Goal: Contribute content

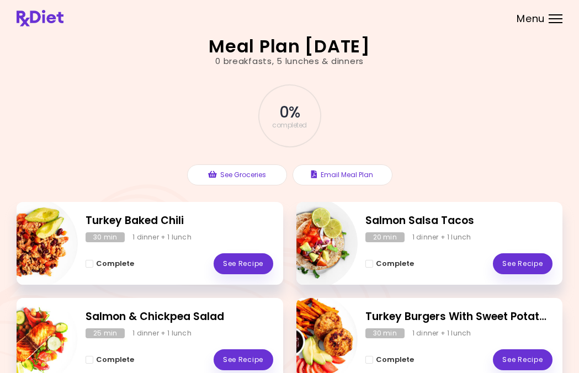
click at [560, 20] on div "Menu" at bounding box center [556, 18] width 14 height 9
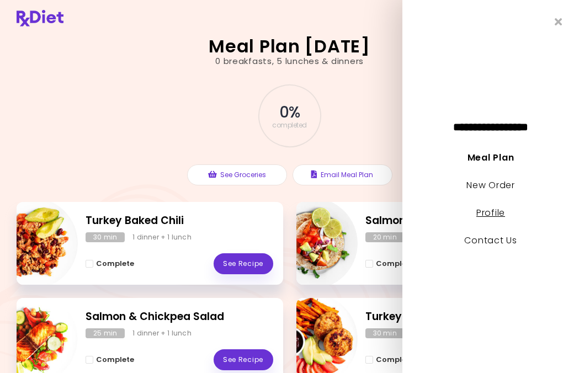
click at [497, 213] on link "Profile" at bounding box center [491, 213] width 29 height 13
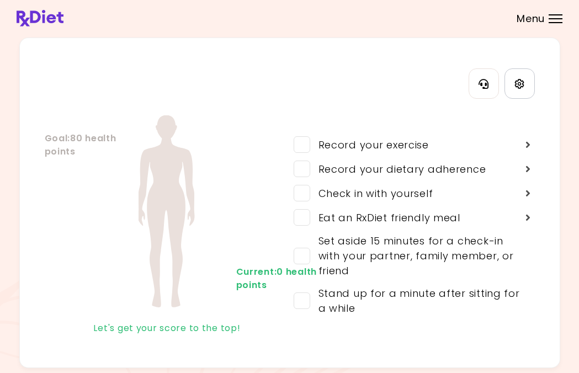
click at [523, 85] on icon "Settings" at bounding box center [520, 84] width 10 height 10
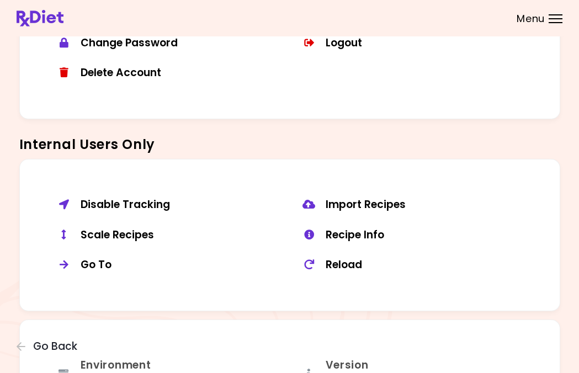
scroll to position [735, 0]
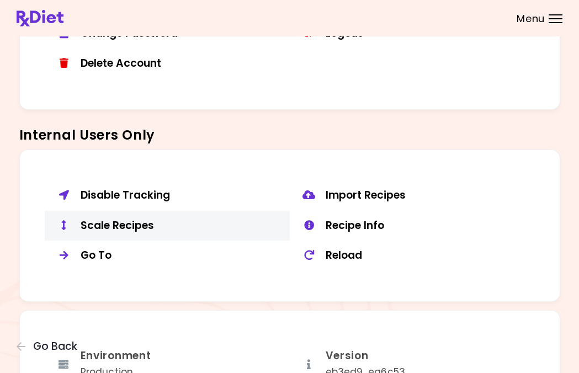
click at [141, 219] on div "Scale Recipes" at bounding box center [181, 226] width 201 height 14
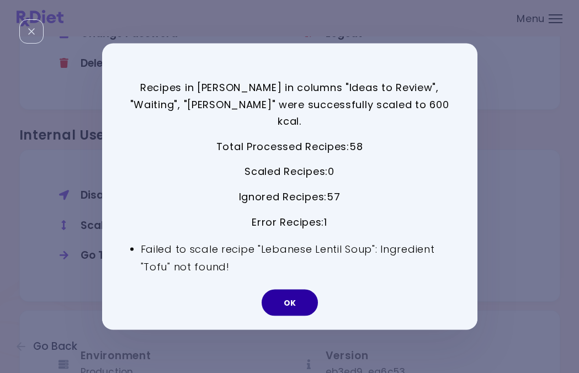
click at [284, 289] on button "OK" at bounding box center [290, 302] width 56 height 27
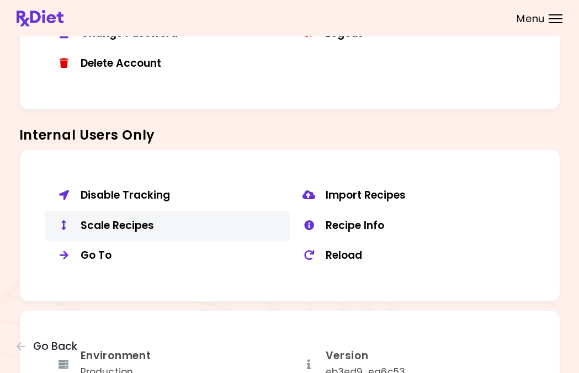
click at [154, 219] on div "Scale Recipes" at bounding box center [181, 226] width 201 height 14
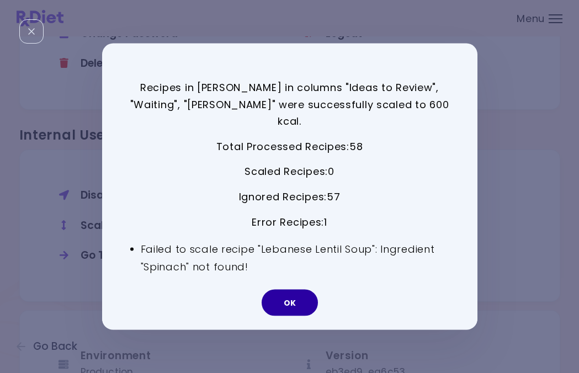
click at [294, 294] on button "OK" at bounding box center [290, 302] width 56 height 27
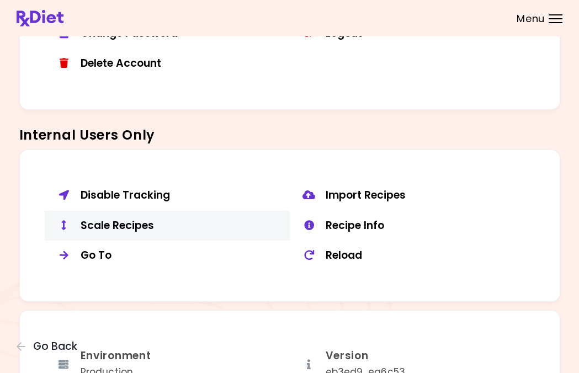
click at [162, 223] on div "Scale Recipes" at bounding box center [181, 226] width 201 height 14
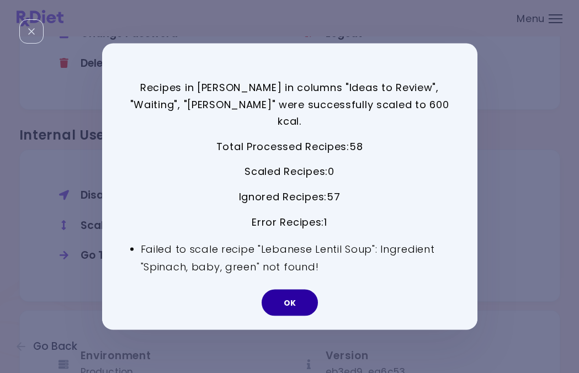
click at [277, 295] on button "OK" at bounding box center [290, 302] width 56 height 27
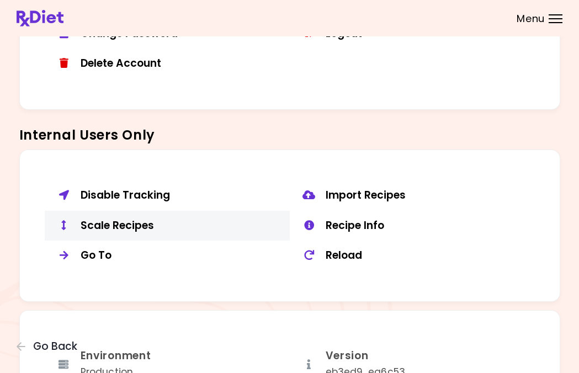
click at [135, 223] on div "Scale Recipes" at bounding box center [181, 226] width 201 height 14
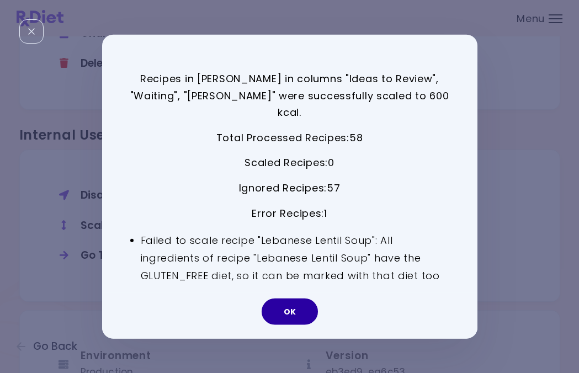
click at [299, 307] on button "OK" at bounding box center [290, 311] width 56 height 27
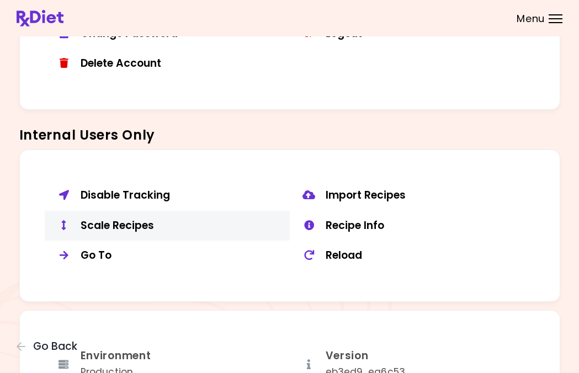
click at [164, 219] on div "Scale Recipes" at bounding box center [181, 226] width 201 height 14
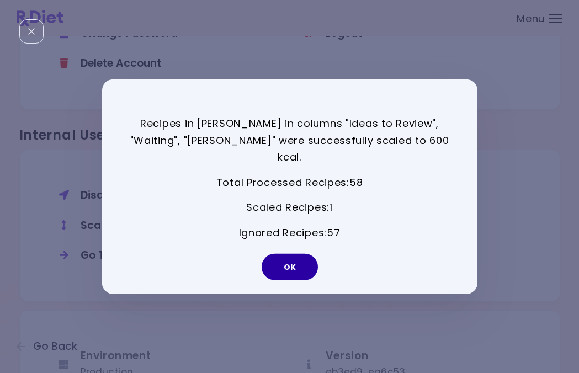
click at [288, 255] on button "OK" at bounding box center [290, 267] width 56 height 27
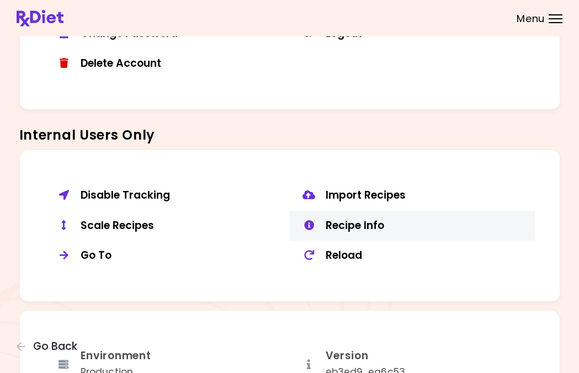
click at [336, 224] on div "Recipe Info" at bounding box center [426, 226] width 201 height 14
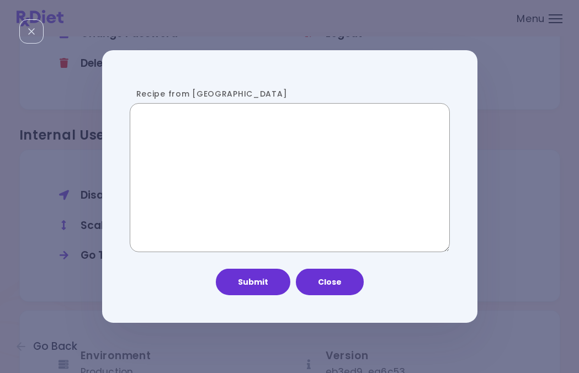
click at [299, 210] on textarea "Recipe from [GEOGRAPHIC_DATA]" at bounding box center [290, 177] width 320 height 149
paste textarea "**********"
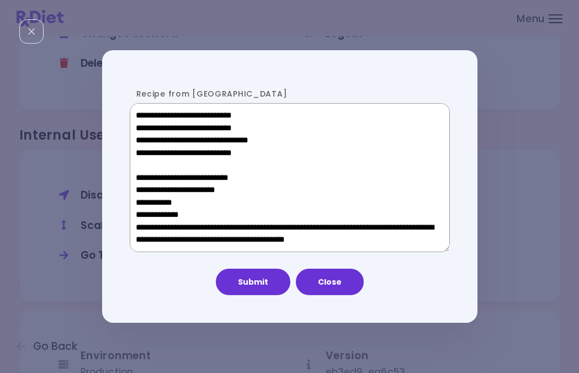
scroll to position [629, 0]
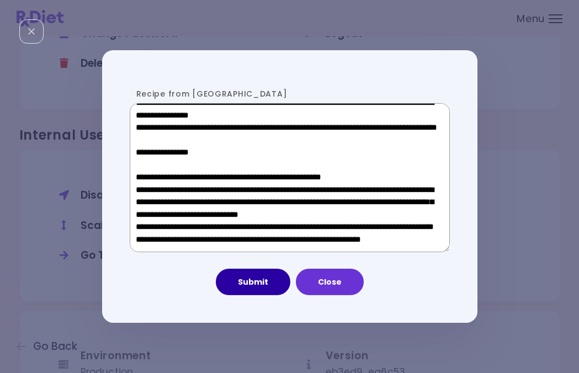
type textarea "**********"
click at [245, 285] on button "Submit" at bounding box center [253, 282] width 75 height 27
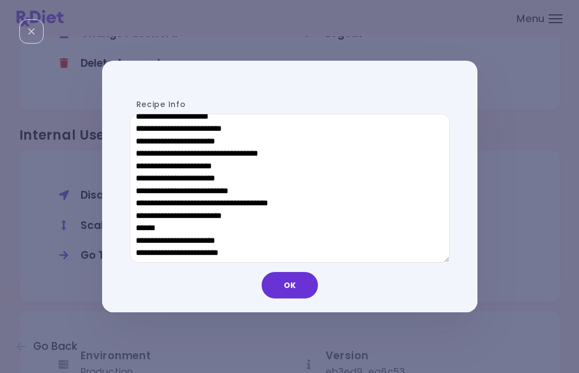
scroll to position [570, 0]
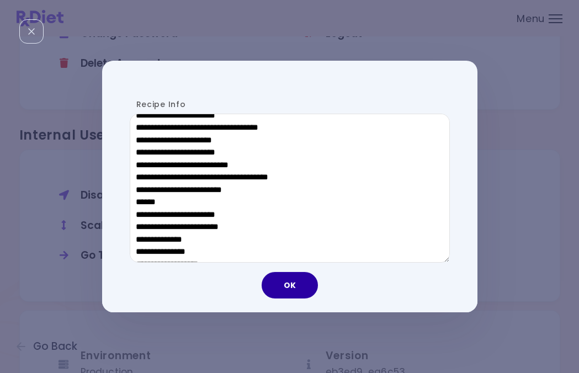
click at [306, 286] on button "OK" at bounding box center [290, 285] width 56 height 27
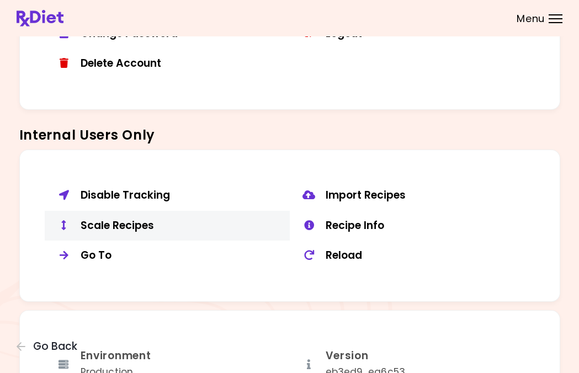
click at [140, 220] on div "Scale Recipes" at bounding box center [181, 226] width 201 height 14
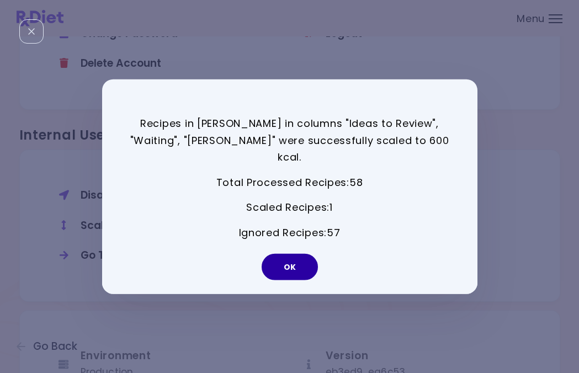
click at [297, 255] on button "OK" at bounding box center [290, 267] width 56 height 27
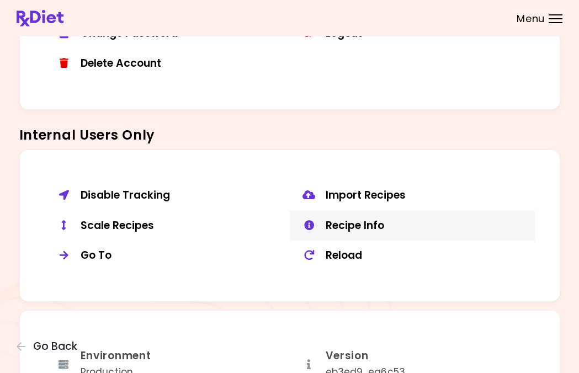
click at [361, 219] on div "Recipe Info" at bounding box center [426, 226] width 201 height 14
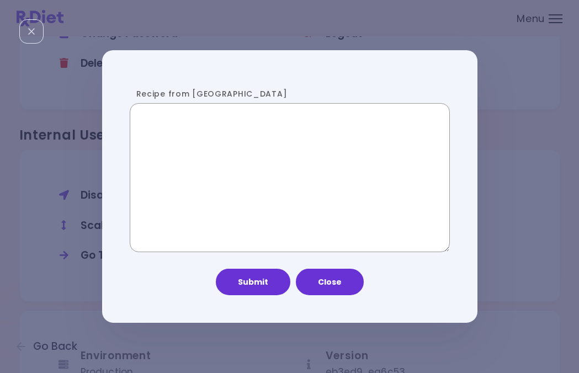
click at [240, 218] on textarea "Recipe from [GEOGRAPHIC_DATA]" at bounding box center [290, 177] width 320 height 149
paste textarea "**********"
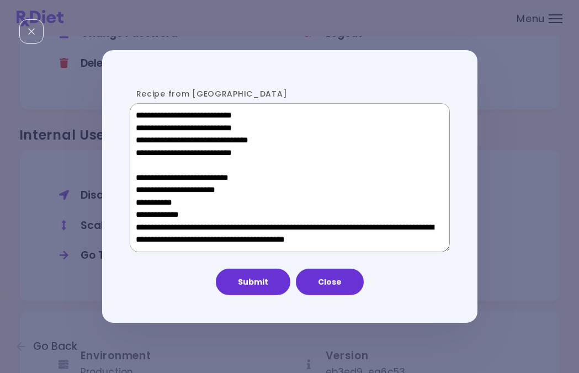
scroll to position [629, 0]
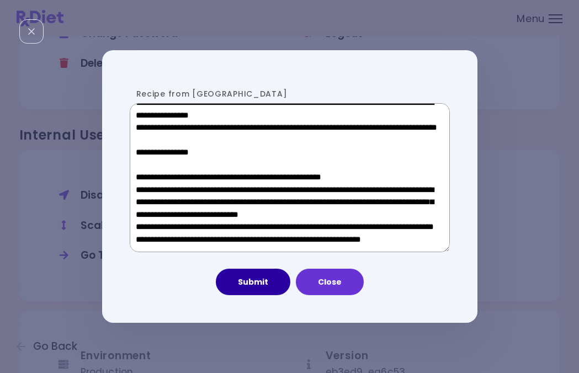
type textarea "**********"
click at [253, 289] on button "Submit" at bounding box center [253, 282] width 75 height 27
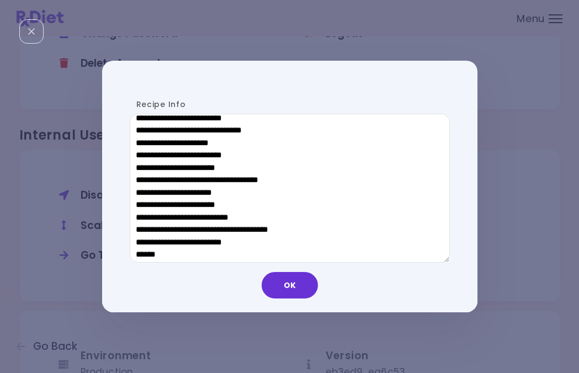
scroll to position [519, 0]
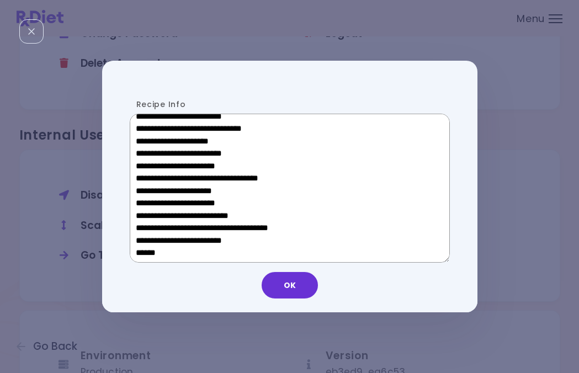
drag, startPoint x: 215, startPoint y: 250, endPoint x: 145, endPoint y: 250, distance: 70.1
click at [145, 250] on textarea "Recipe Info" at bounding box center [290, 188] width 320 height 149
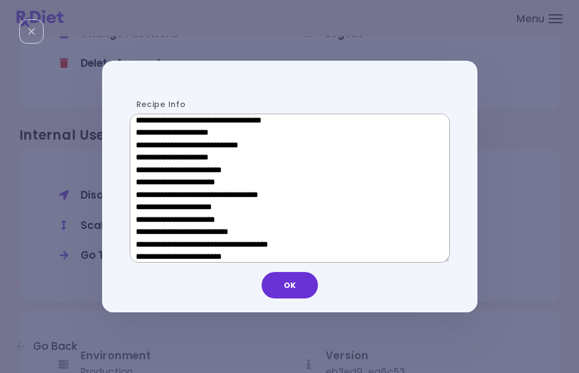
scroll to position [346, 0]
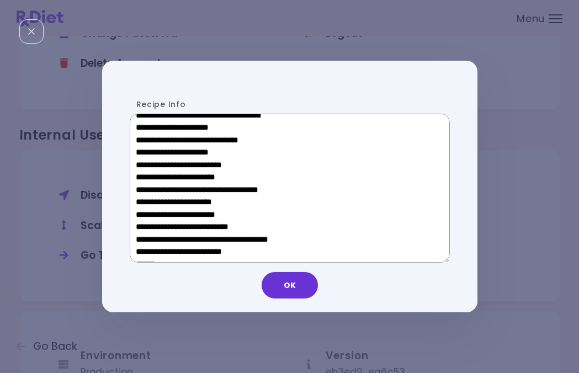
drag, startPoint x: 218, startPoint y: 202, endPoint x: 154, endPoint y: 202, distance: 64.1
click at [154, 202] on textarea "Recipe Info" at bounding box center [290, 188] width 320 height 149
click at [293, 283] on button "OK" at bounding box center [290, 285] width 56 height 27
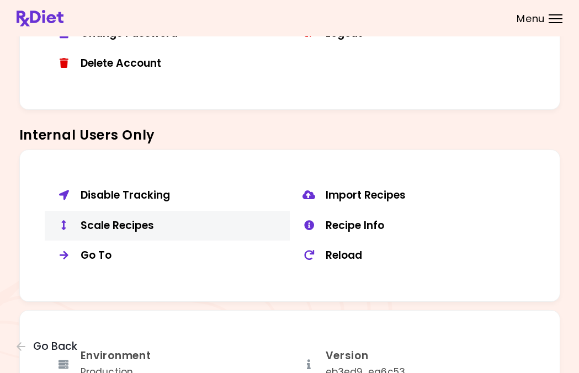
click at [140, 222] on div "Scale Recipes" at bounding box center [181, 226] width 201 height 14
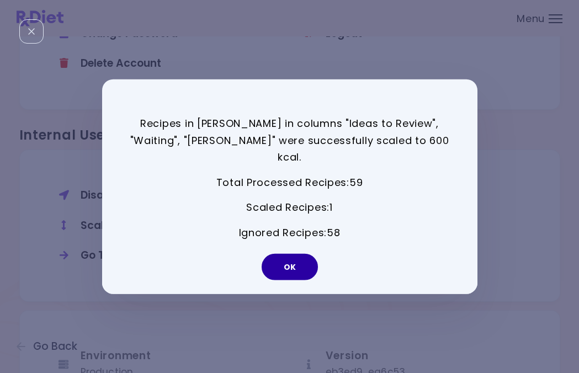
click at [298, 260] on button "OK" at bounding box center [290, 267] width 56 height 27
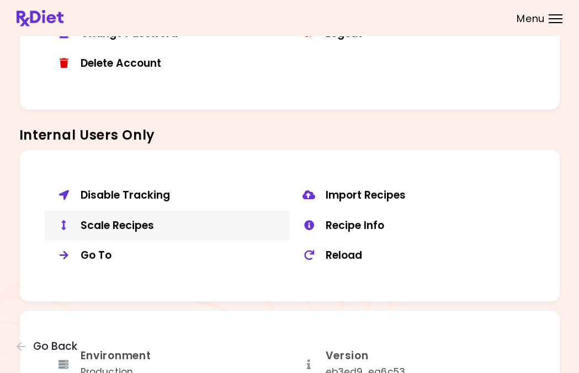
click at [138, 219] on div "Scale Recipes" at bounding box center [181, 226] width 201 height 14
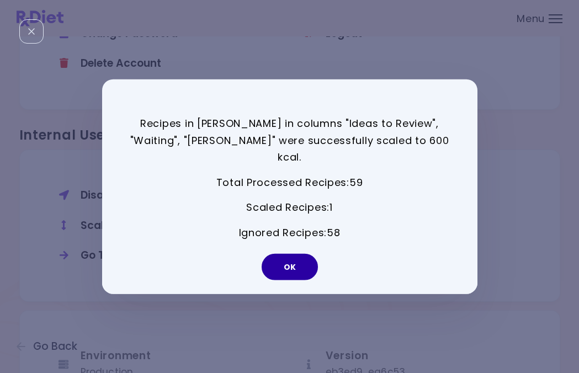
click at [270, 258] on button "OK" at bounding box center [290, 267] width 56 height 27
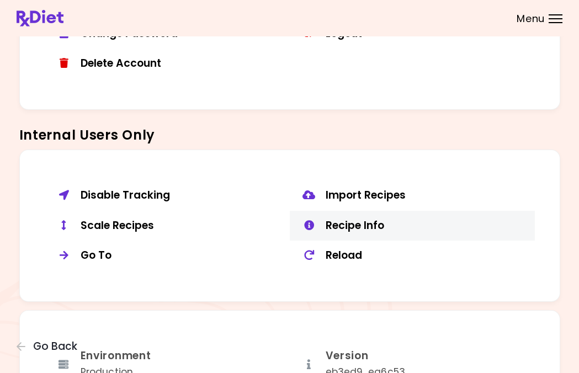
click at [376, 221] on div "Recipe Info" at bounding box center [426, 226] width 201 height 14
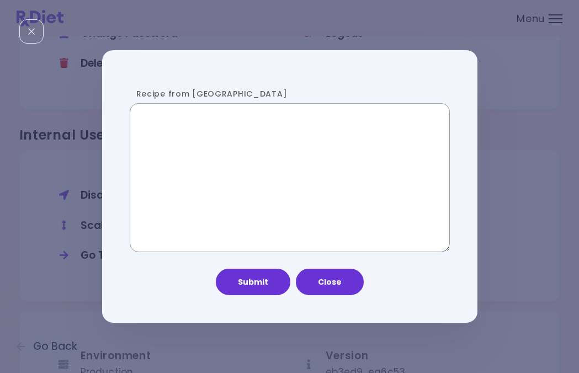
click at [293, 218] on textarea "Recipe from [GEOGRAPHIC_DATA]" at bounding box center [290, 177] width 320 height 149
paste textarea "**********"
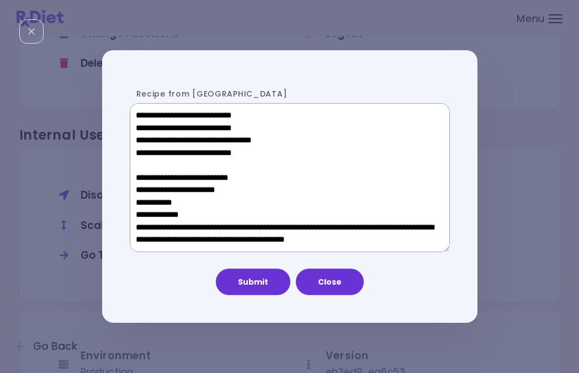
scroll to position [629, 0]
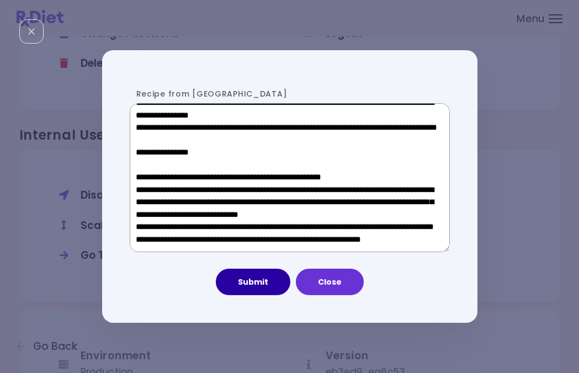
type textarea "**********"
click at [265, 286] on button "Submit" at bounding box center [253, 282] width 75 height 27
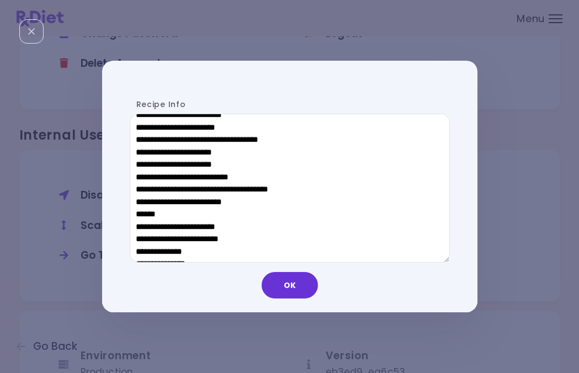
scroll to position [558, 0]
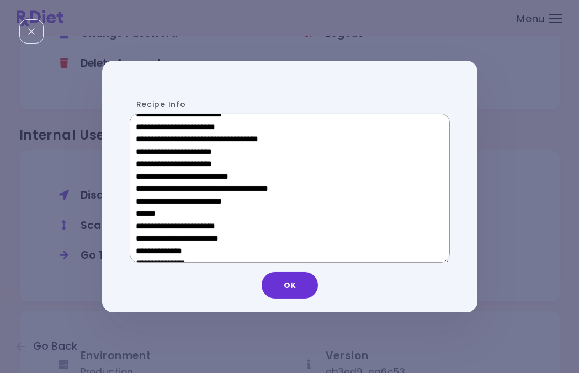
drag, startPoint x: 218, startPoint y: 211, endPoint x: 144, endPoint y: 211, distance: 74.6
click at [144, 211] on textarea "Recipe Info" at bounding box center [290, 188] width 320 height 149
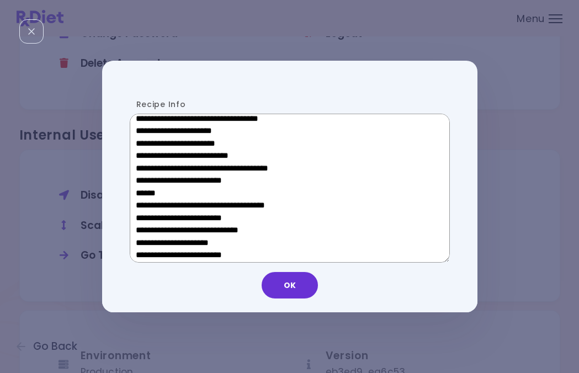
scroll to position [406, 0]
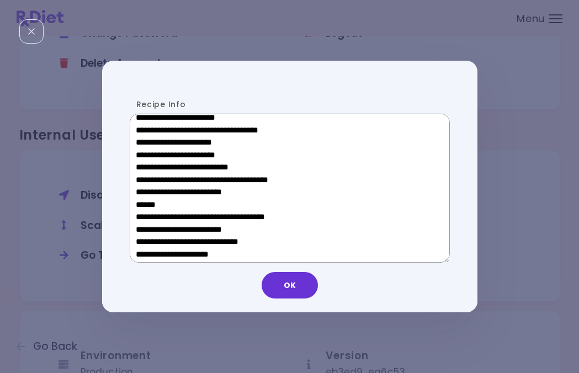
drag, startPoint x: 220, startPoint y: 142, endPoint x: 151, endPoint y: 142, distance: 68.5
click at [151, 142] on textarea "Recipe Info" at bounding box center [290, 188] width 320 height 149
